Goal: Task Accomplishment & Management: Manage account settings

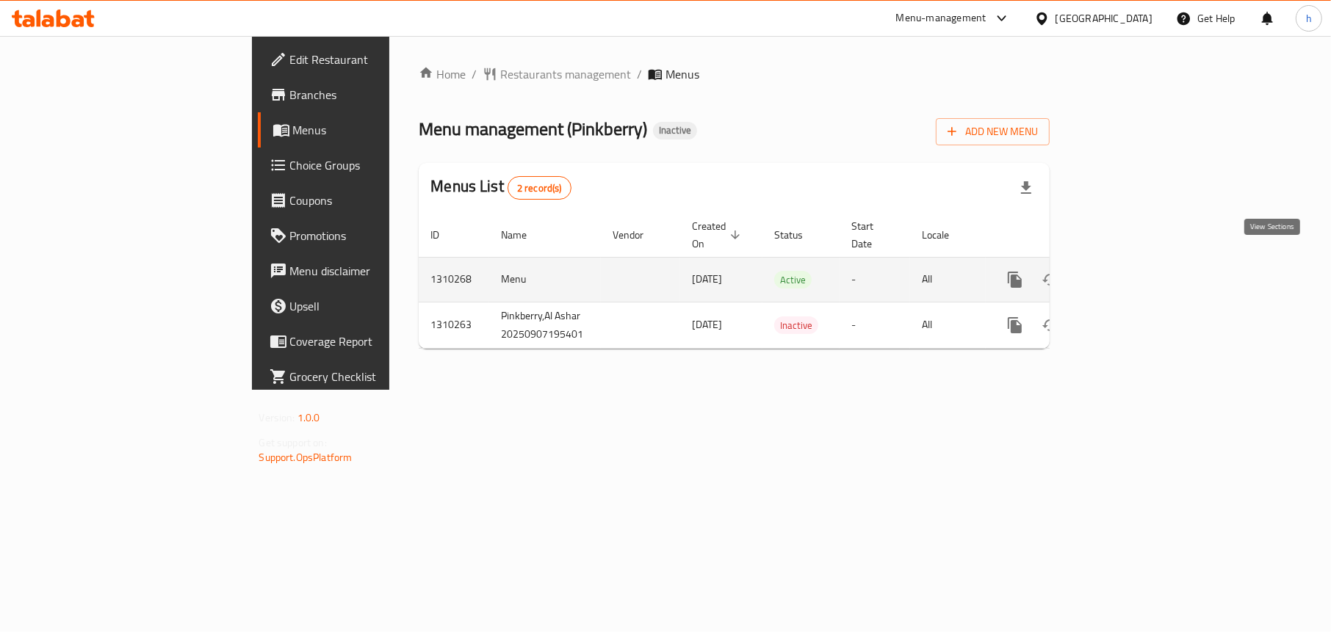
click at [1129, 271] on icon "enhanced table" at bounding box center [1121, 280] width 18 height 18
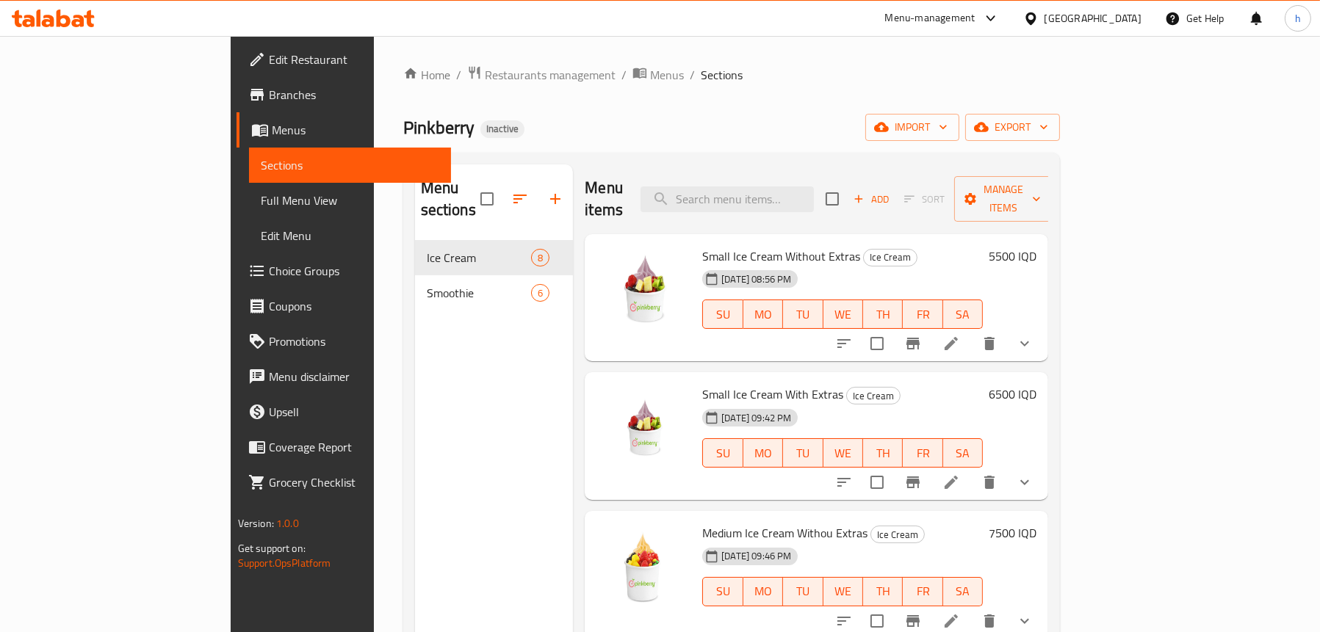
click at [261, 192] on span "Full Menu View" at bounding box center [350, 201] width 178 height 18
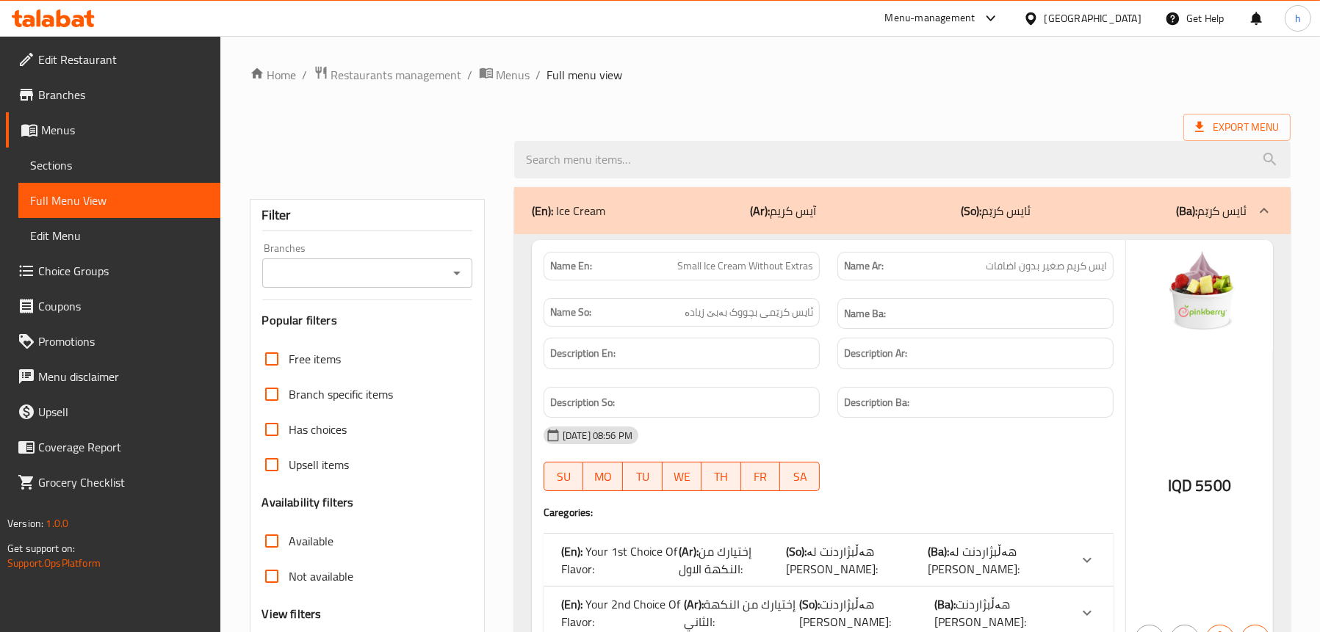
click at [456, 277] on icon "Open" at bounding box center [457, 273] width 18 height 18
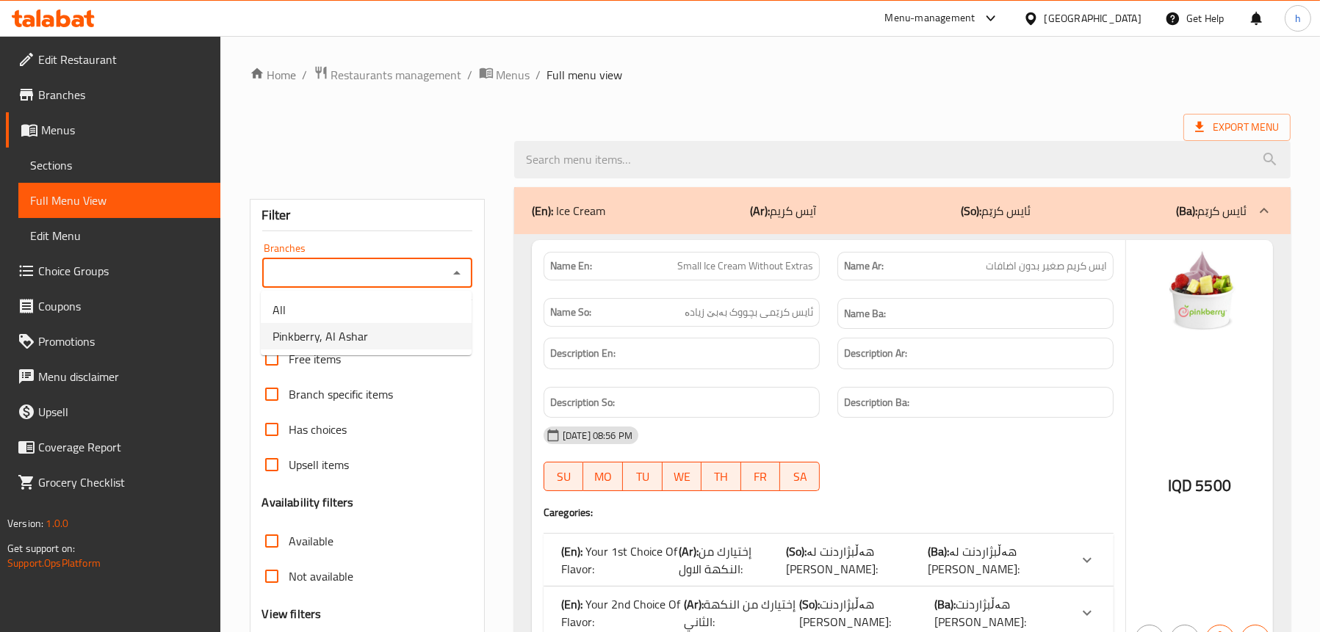
click at [395, 339] on li "Pinkberry, Al Ashar" at bounding box center [366, 336] width 211 height 26
type input "Pinkberry, Al Ashar"
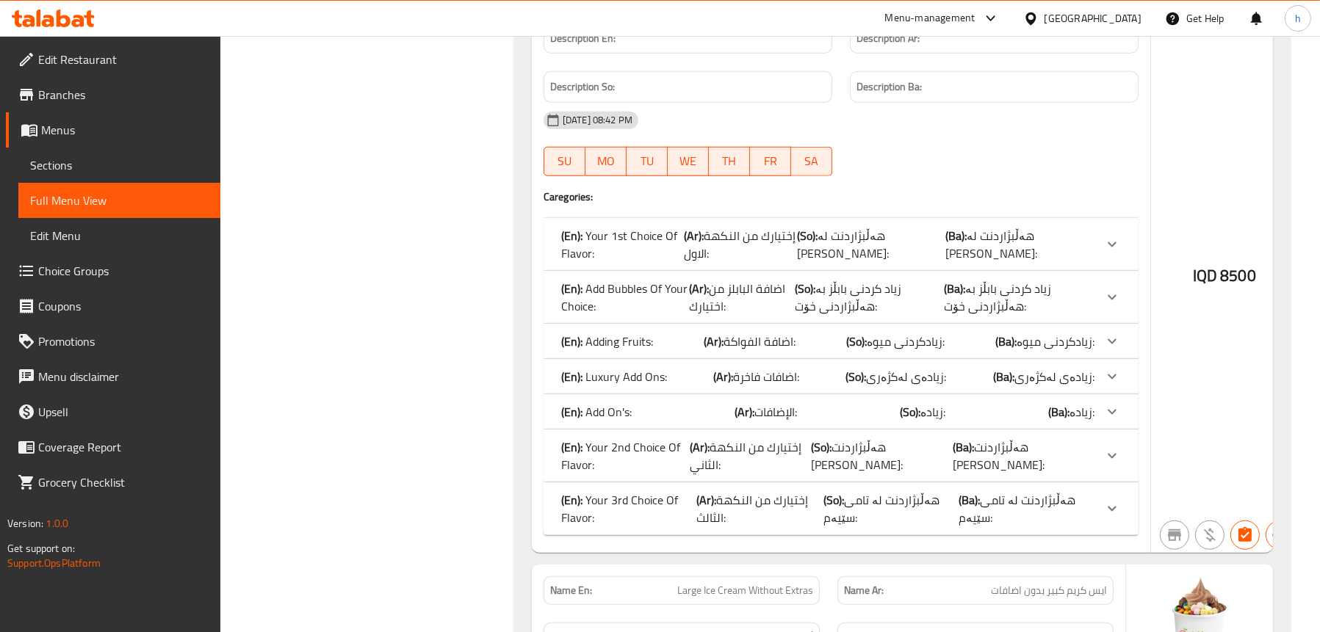
scroll to position [1901, 0]
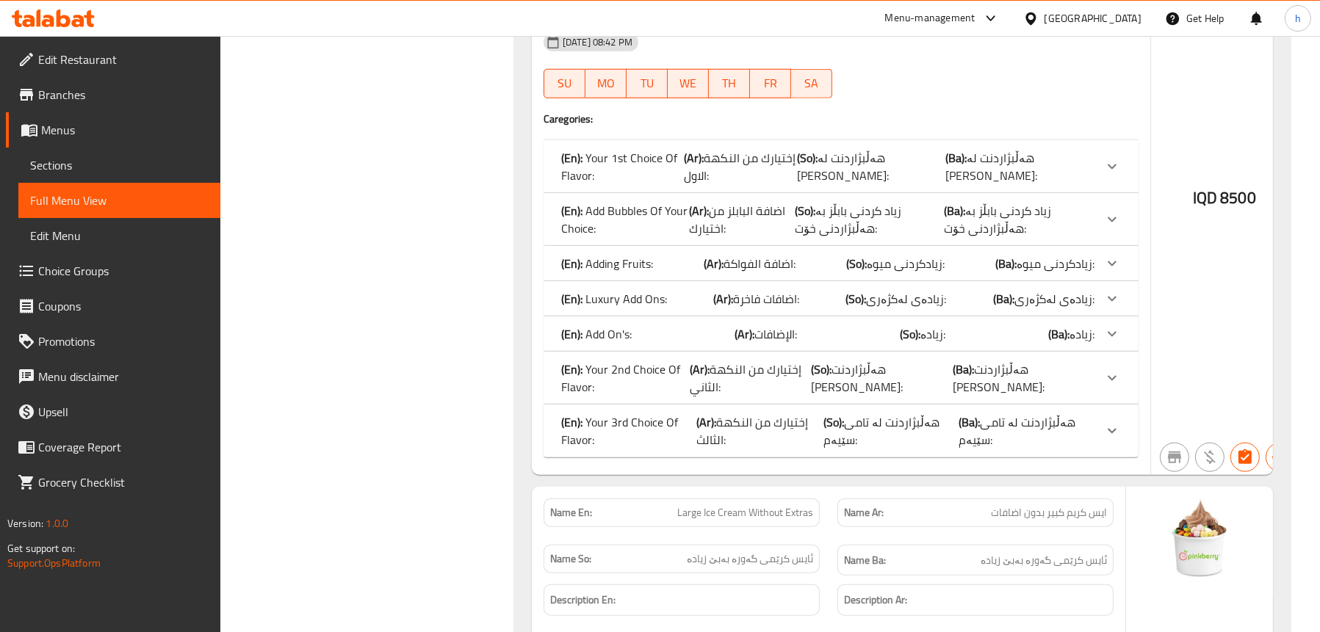
click at [622, 326] on p "(En): Add On's:" at bounding box center [596, 334] width 70 height 18
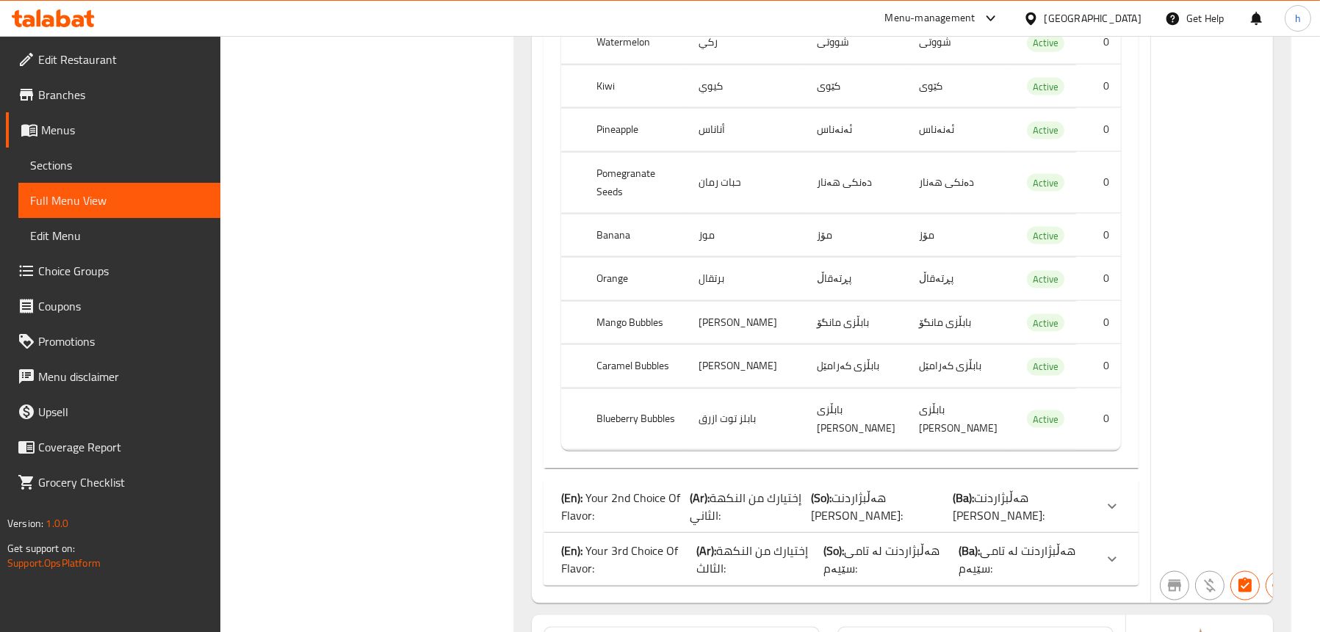
scroll to position [2709, 0]
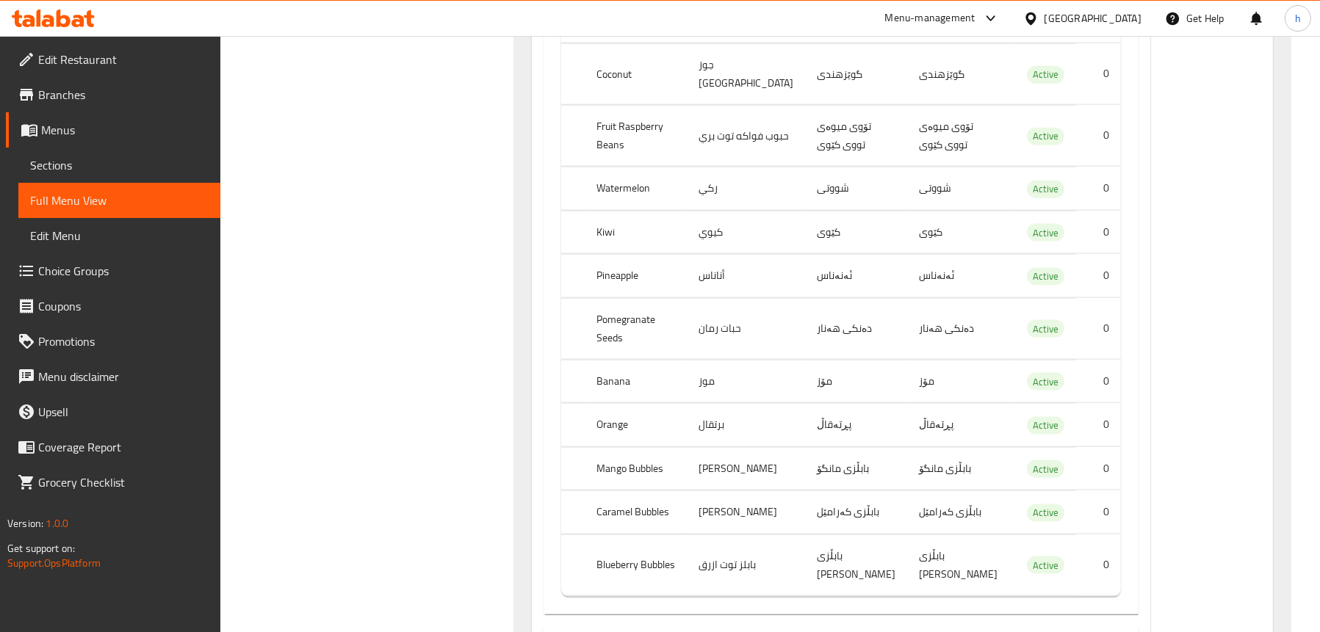
click at [110, 270] on span "Choice Groups" at bounding box center [123, 271] width 170 height 18
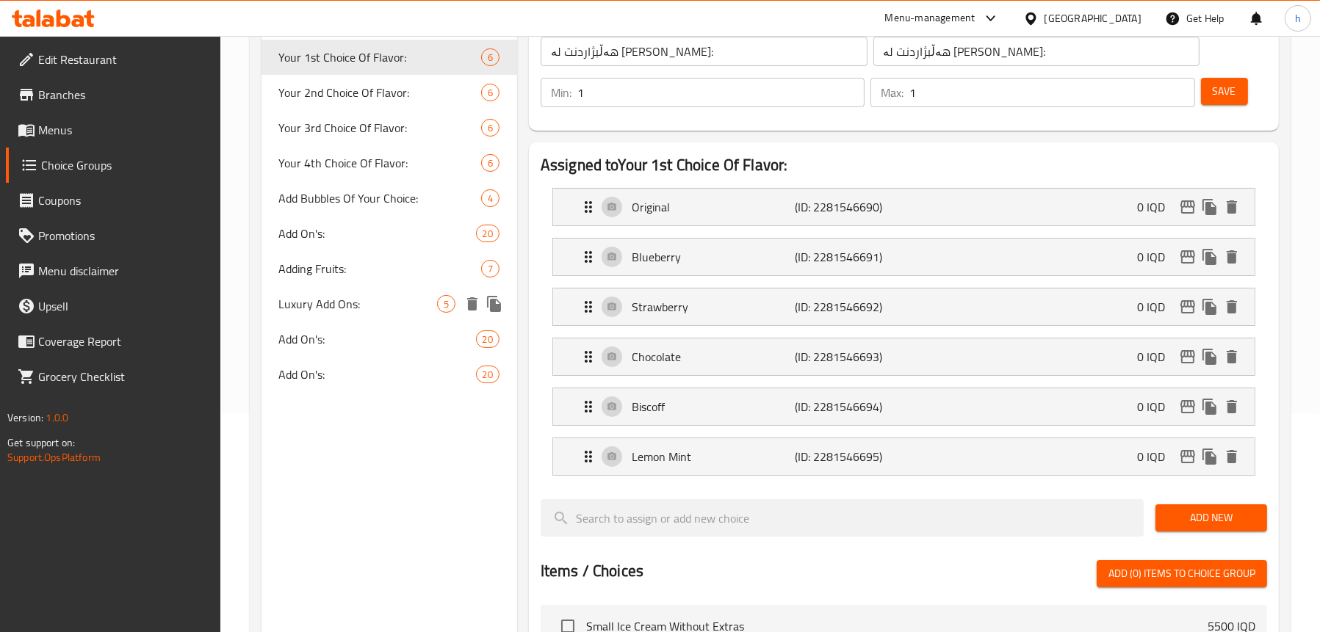
scroll to position [220, 0]
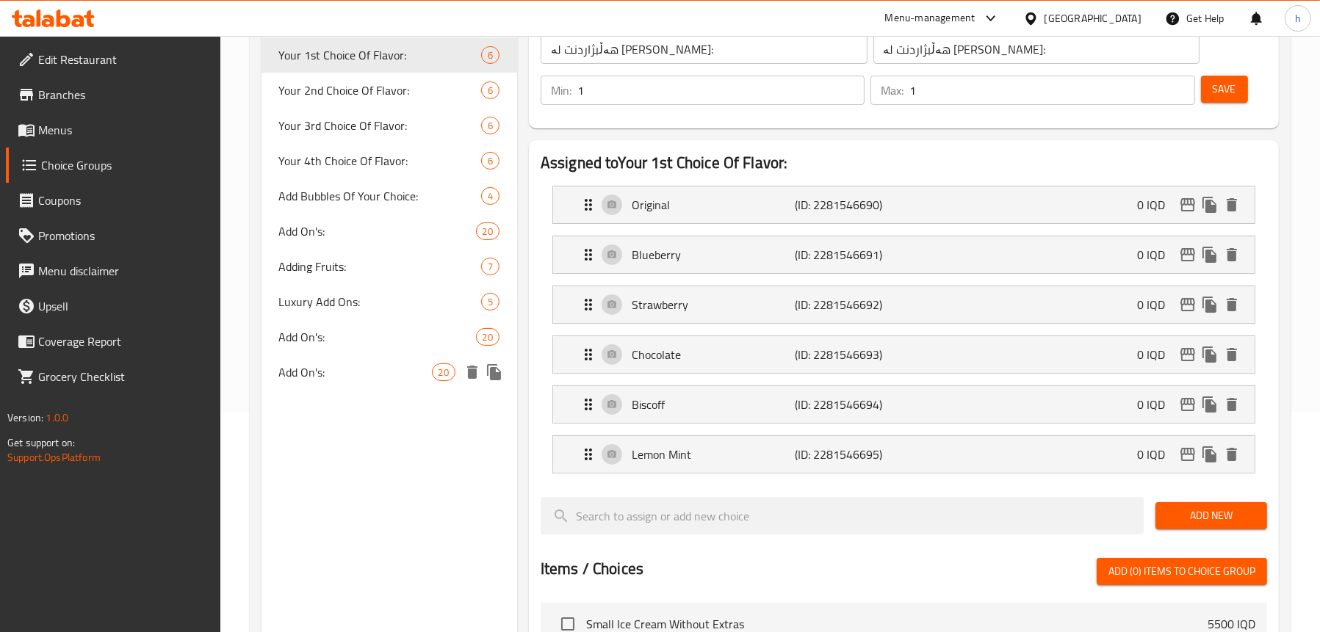
click at [342, 375] on span "Add On's:" at bounding box center [355, 373] width 153 height 18
type input "Add On's:"
type input "الإضافات:"
type input "زیادە:"
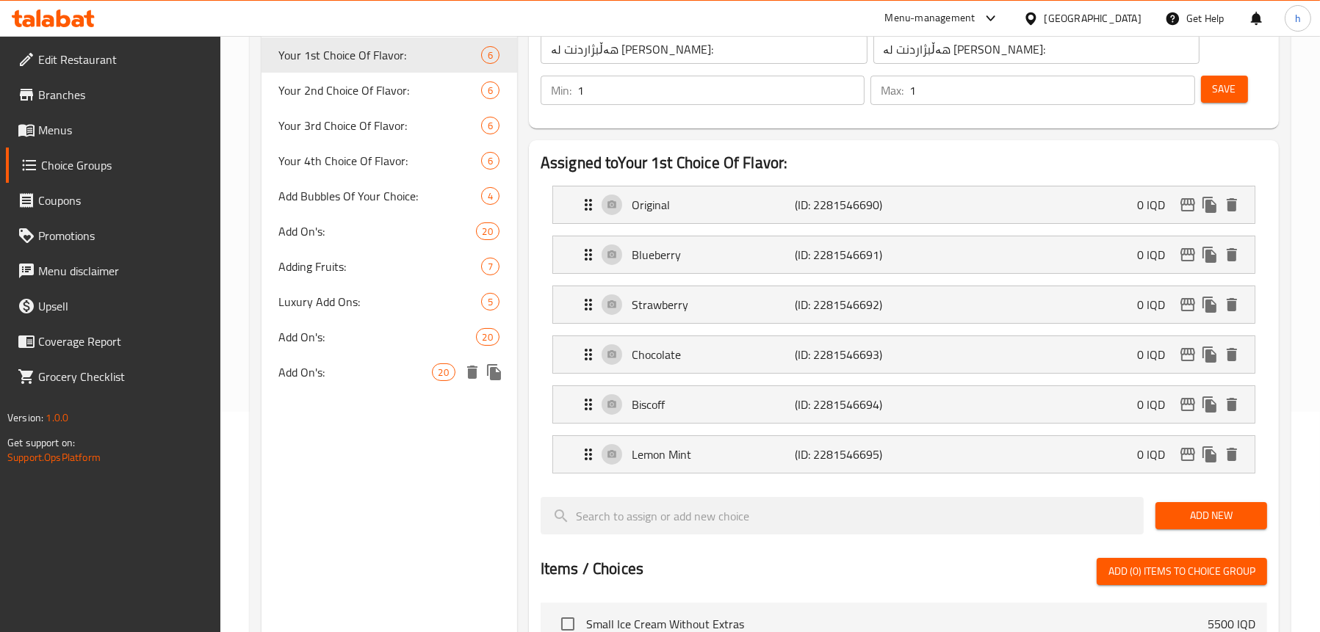
type input "0"
type input "3"
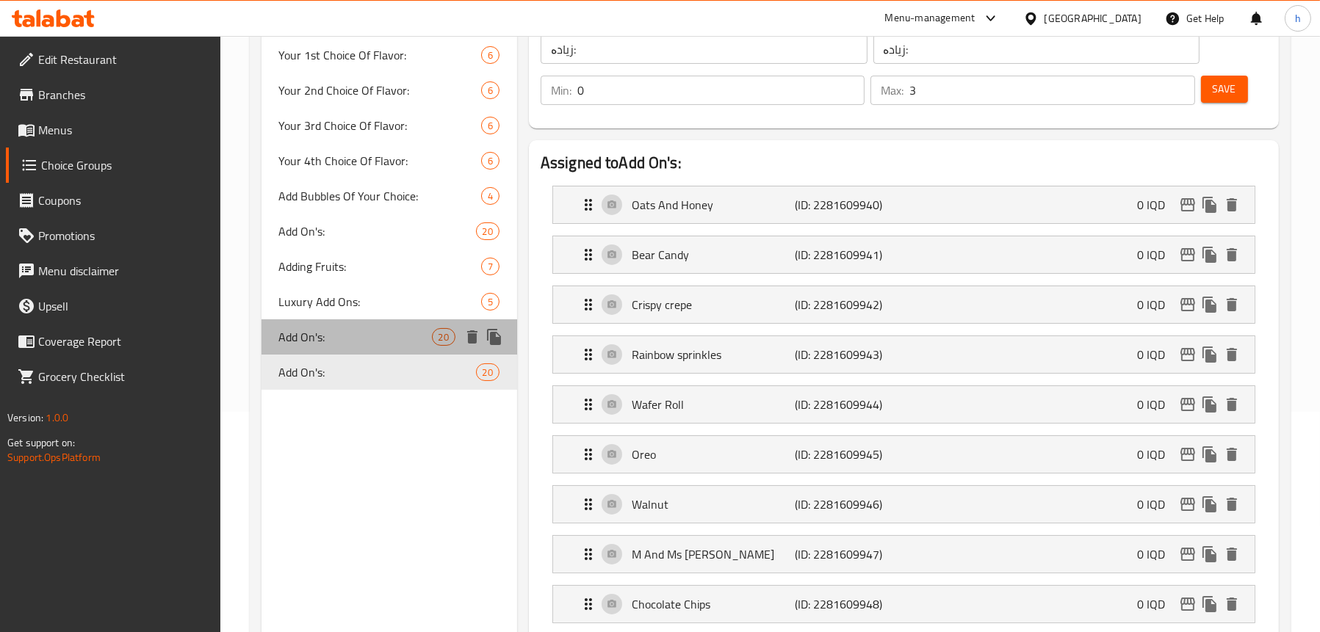
click at [350, 334] on span "Add On's:" at bounding box center [355, 337] width 153 height 18
type input "Add On's:"
type input "4"
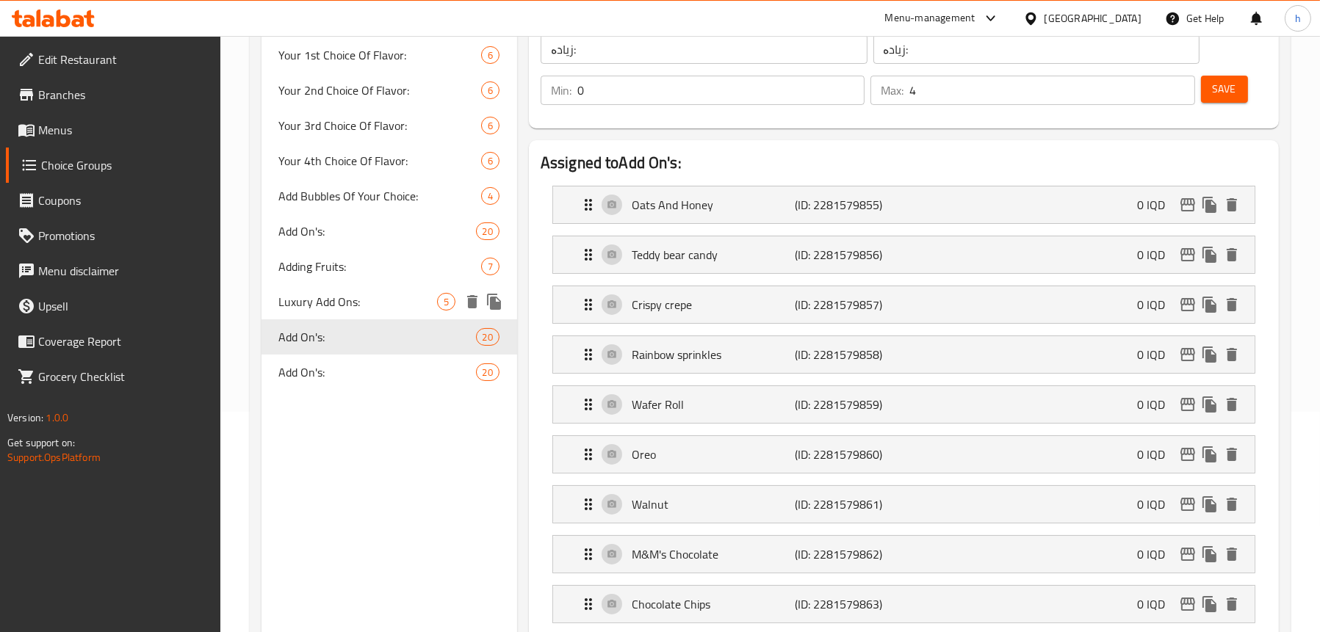
click at [350, 300] on span "Luxury Add Ons:" at bounding box center [358, 302] width 158 height 18
type input "Luxury Add Ons:"
type input "اضافات فاخرة:"
type input "زیادەی لەکژەری:"
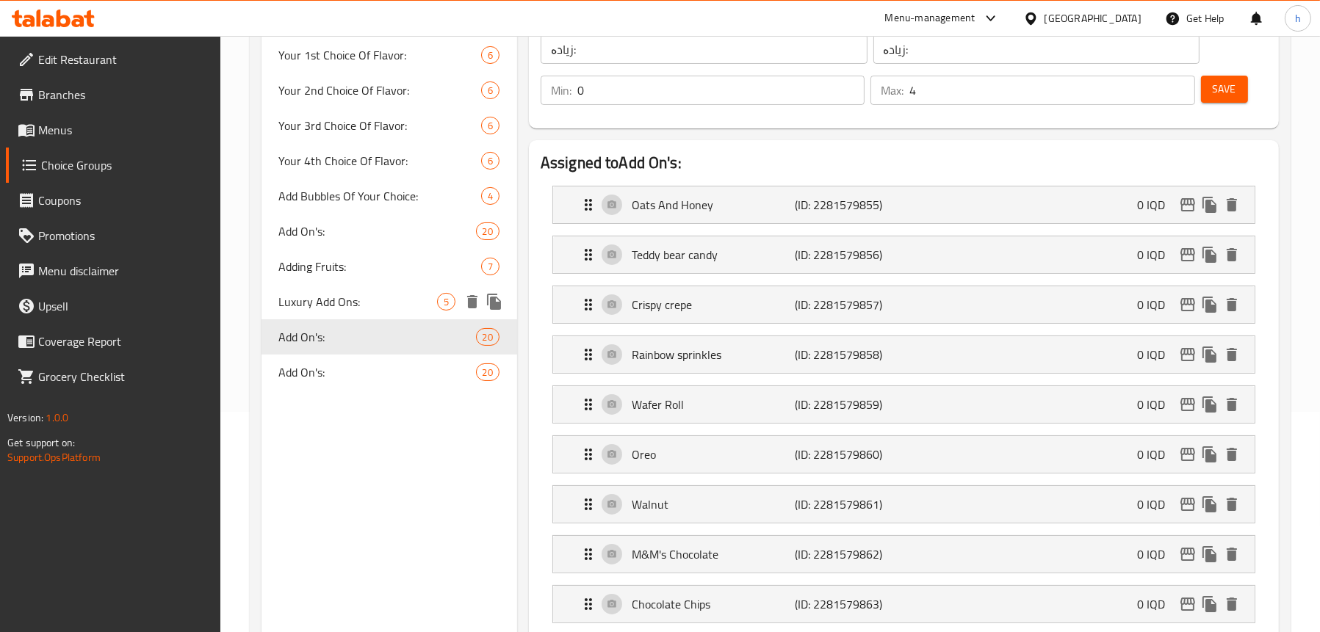
type input "0"
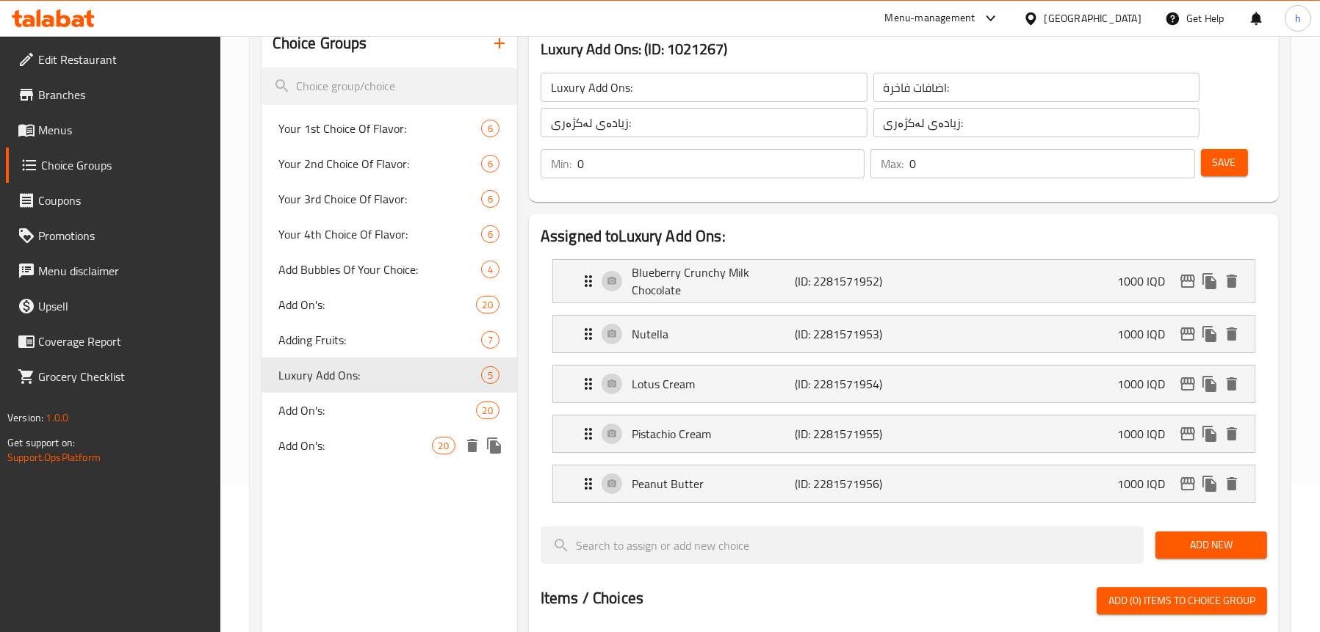
scroll to position [147, 0]
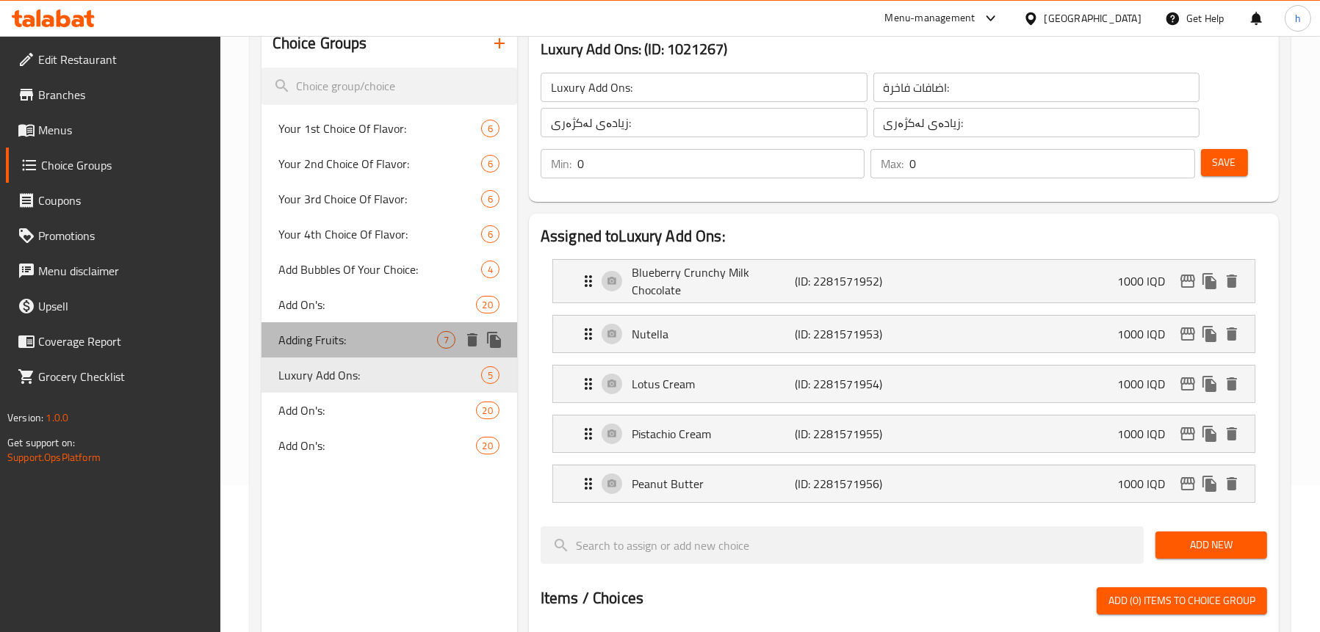
click at [336, 341] on span "Adding Fruits:" at bounding box center [358, 340] width 158 height 18
type input "Adding Fruits:"
type input "اضافة الفواكة:"
type input "زیادکردنی میوە:"
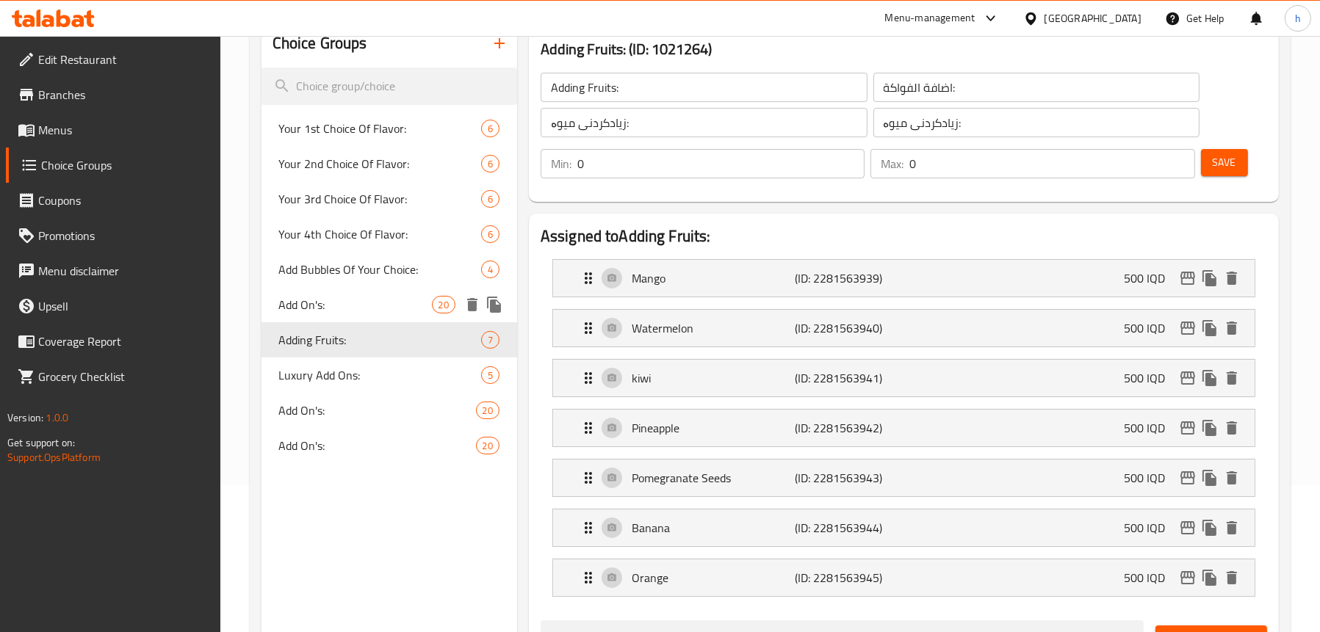
click at [336, 310] on span "Add On's:" at bounding box center [355, 305] width 153 height 18
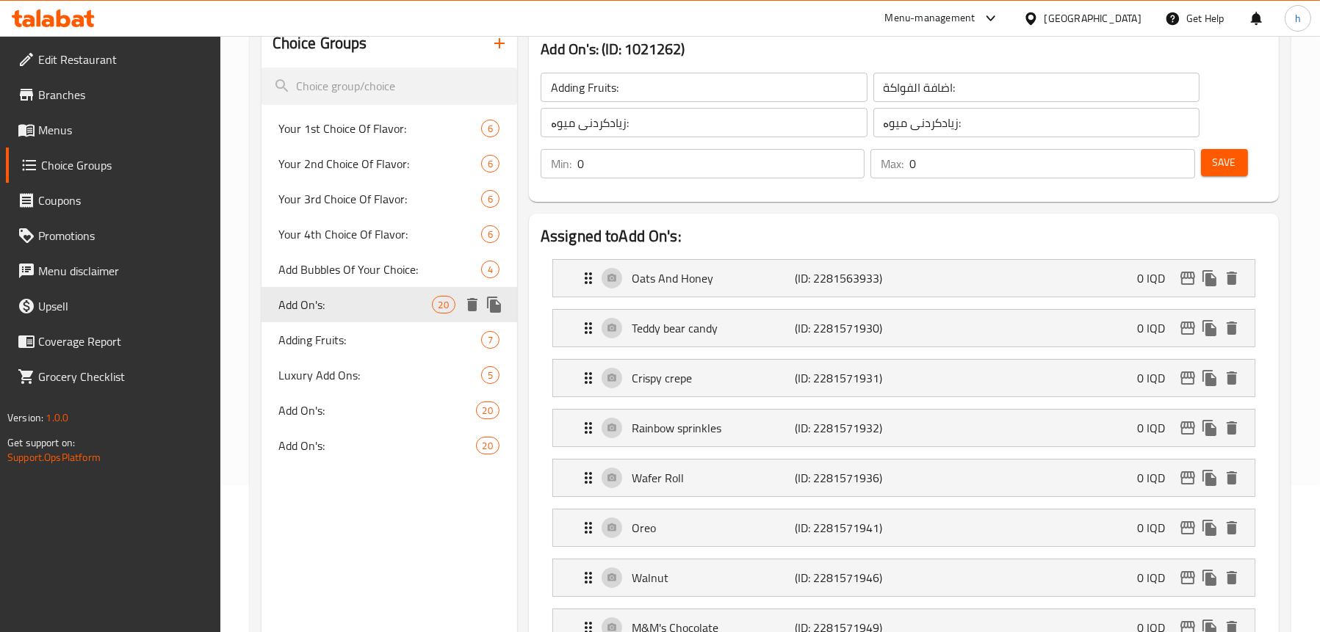
type input "Add On's:"
type input "الإضافات:"
type input "زیادە:"
type input "2"
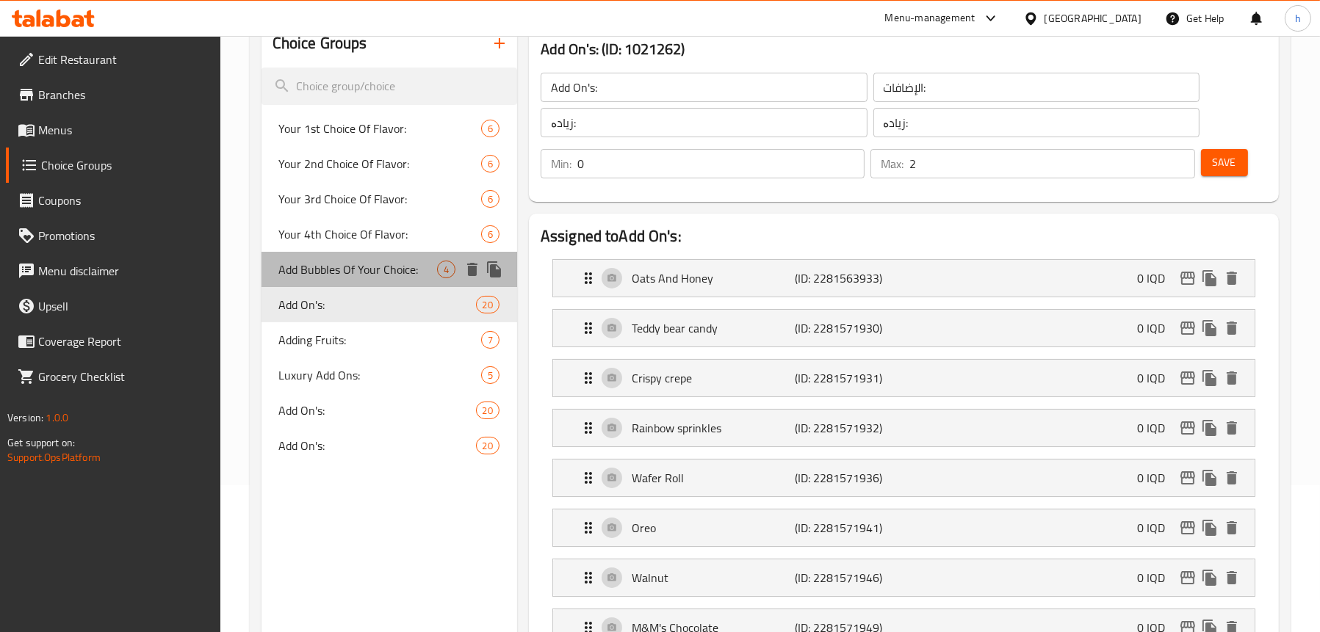
click at [343, 278] on span "Add Bubbles Of Your Choice:" at bounding box center [358, 270] width 158 height 18
type input "Add Bubbles Of Your Choice:"
type input "اضافة البابلز من اختيارك:"
type input "زیاد کردنی بابڵز بە هەڵبژاردنی خۆت:"
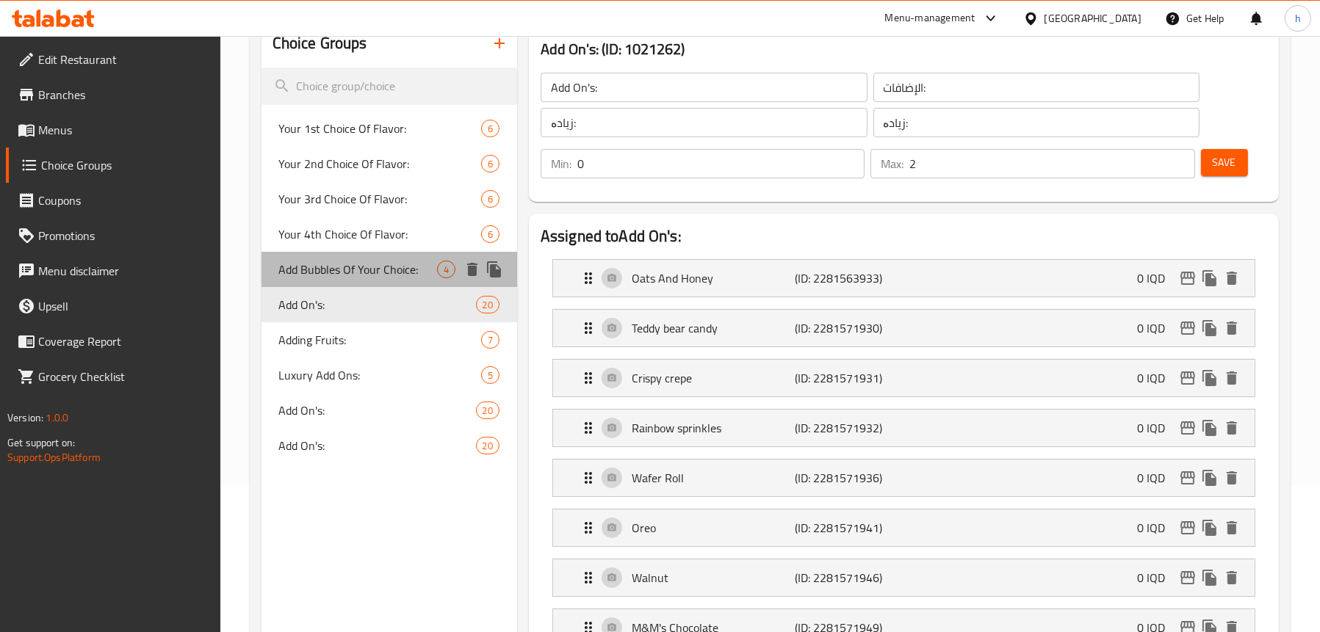
type input "1"
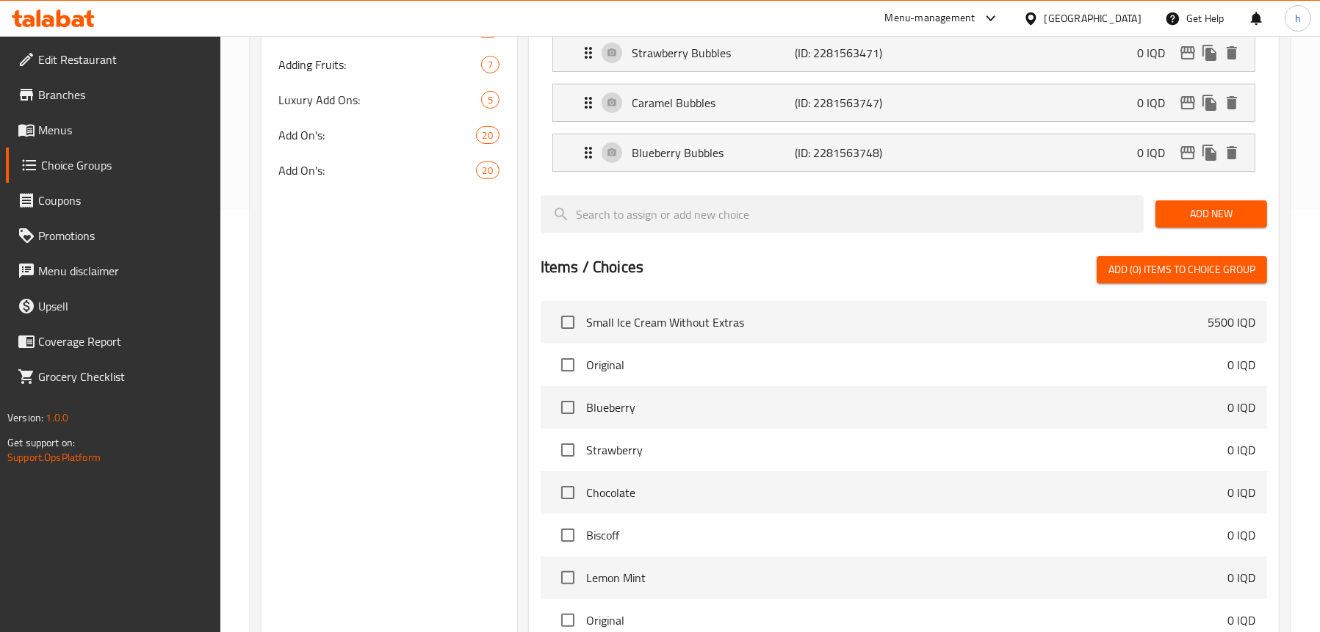
scroll to position [441, 0]
